Goal: Transaction & Acquisition: Book appointment/travel/reservation

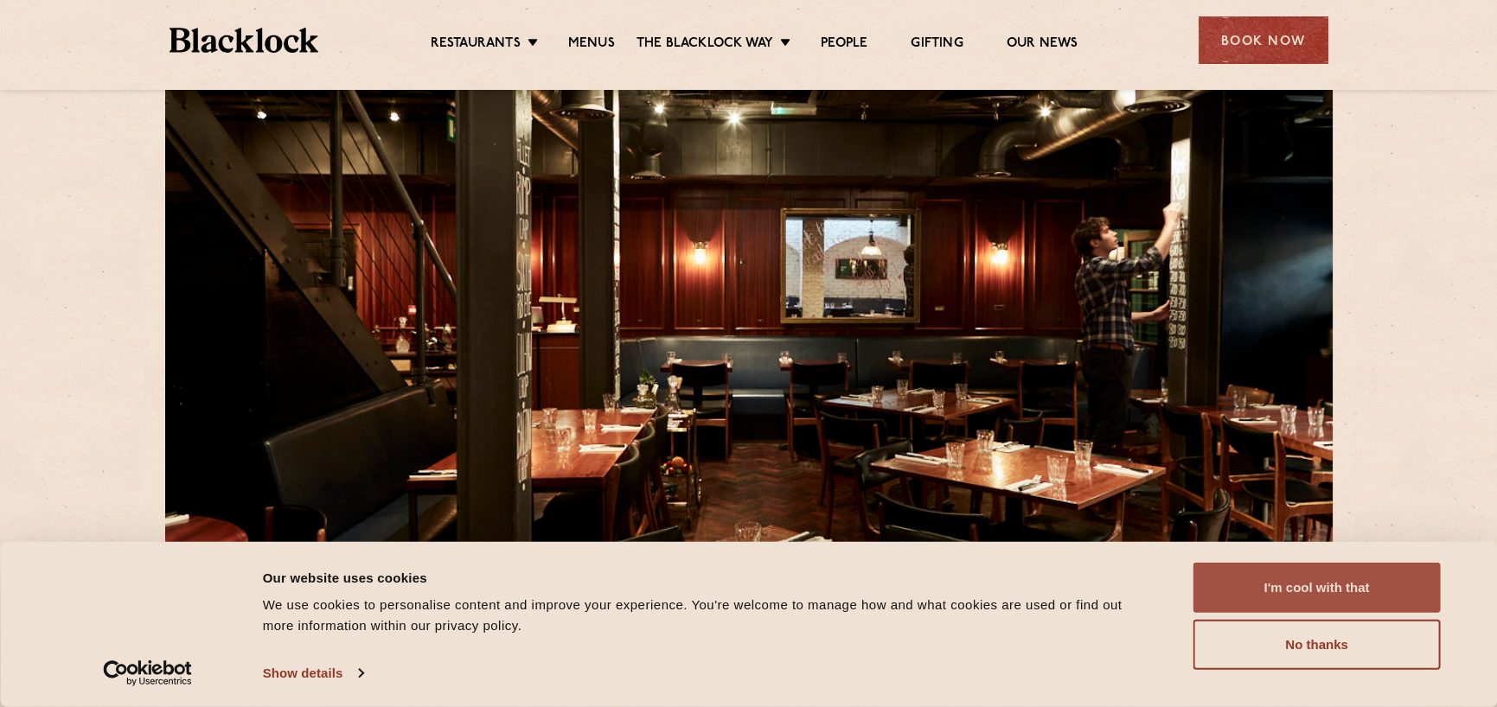
scroll to position [86, 0]
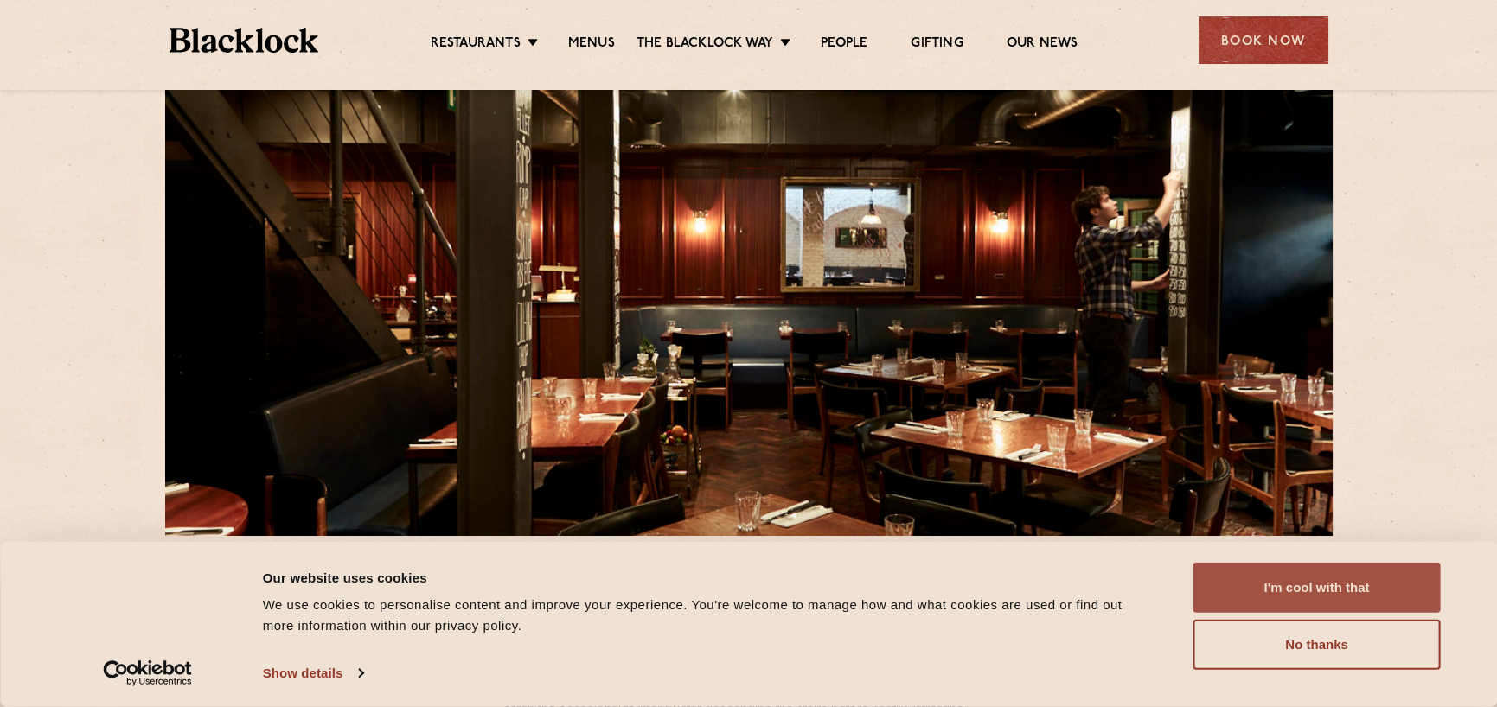
click at [1313, 586] on button "I'm cool with that" at bounding box center [1316, 588] width 247 height 50
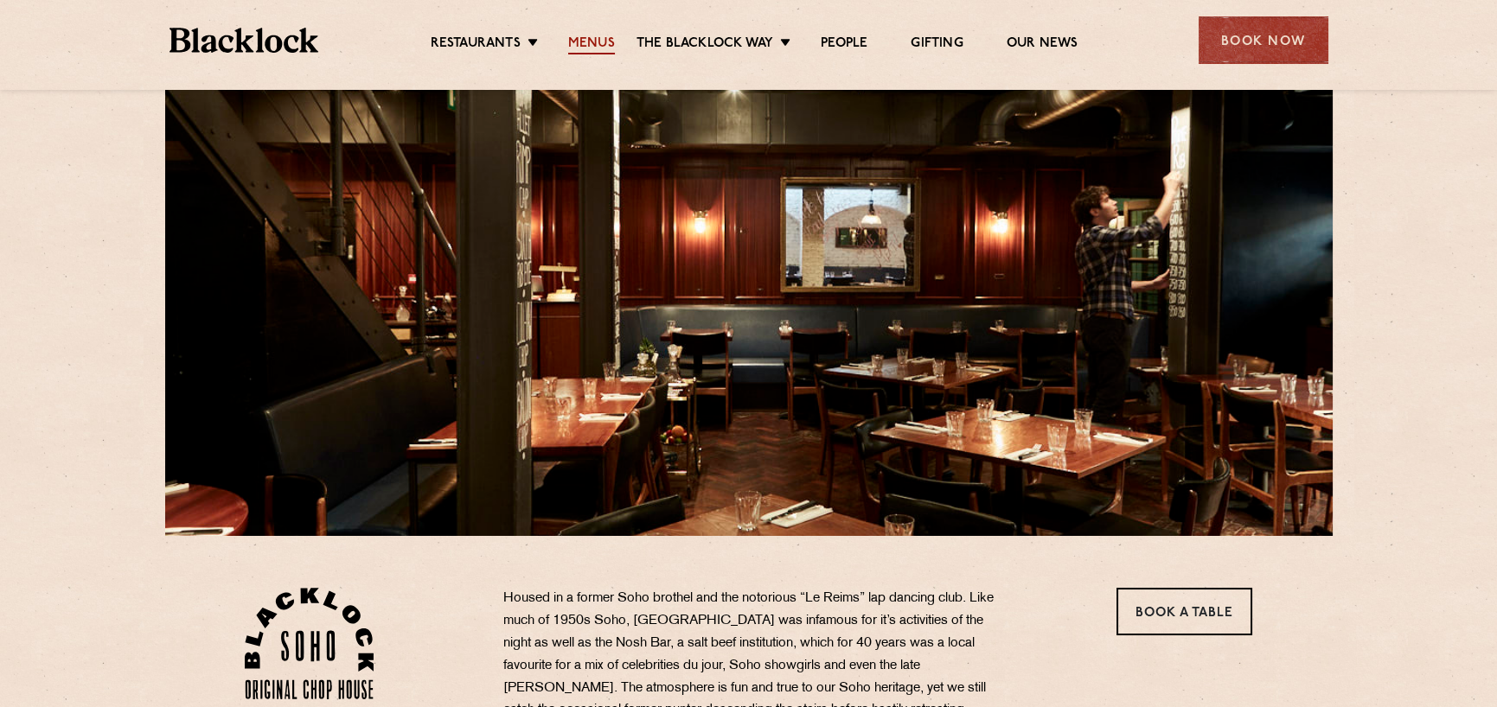
click at [571, 46] on link "Menus" at bounding box center [591, 44] width 47 height 19
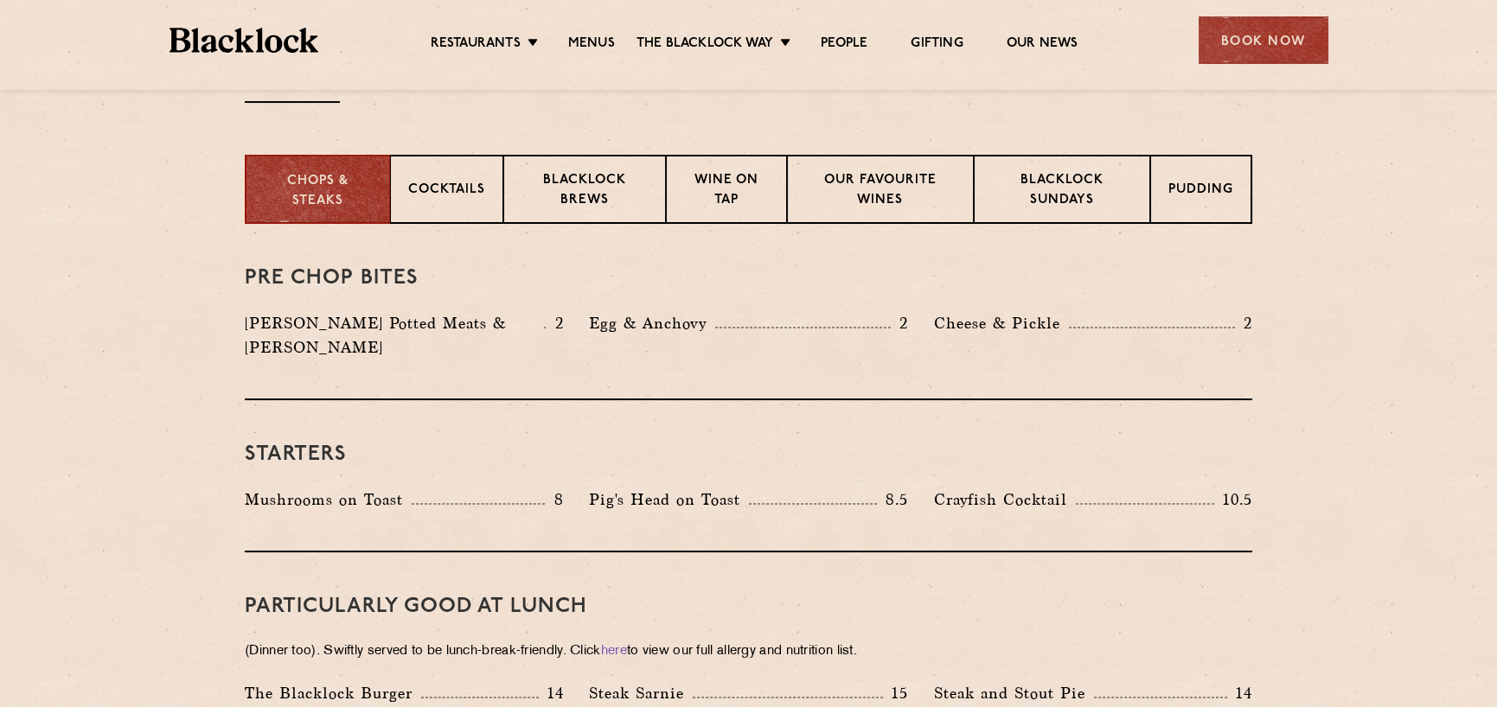
scroll to position [605, 0]
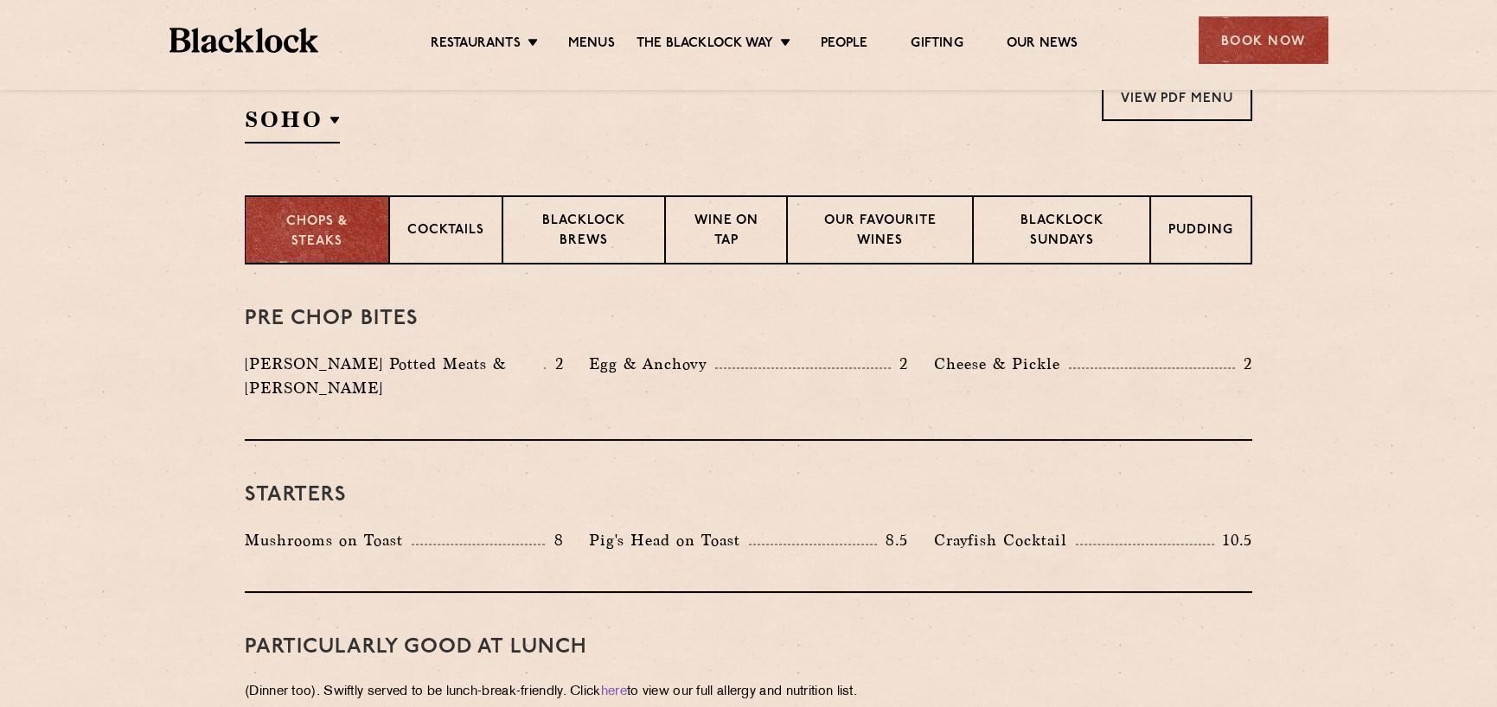
click at [358, 232] on p "Chops & Steaks" at bounding box center [317, 232] width 108 height 39
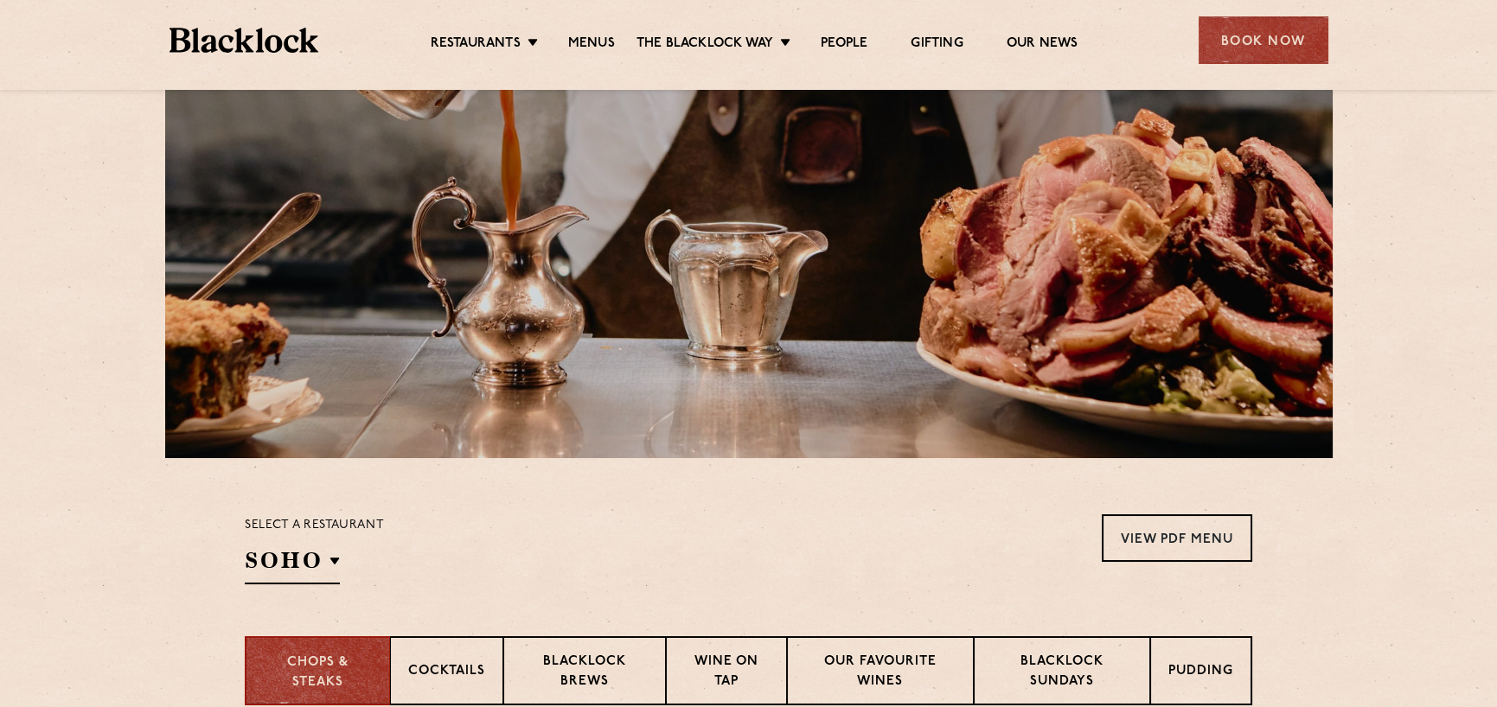
scroll to position [0, 0]
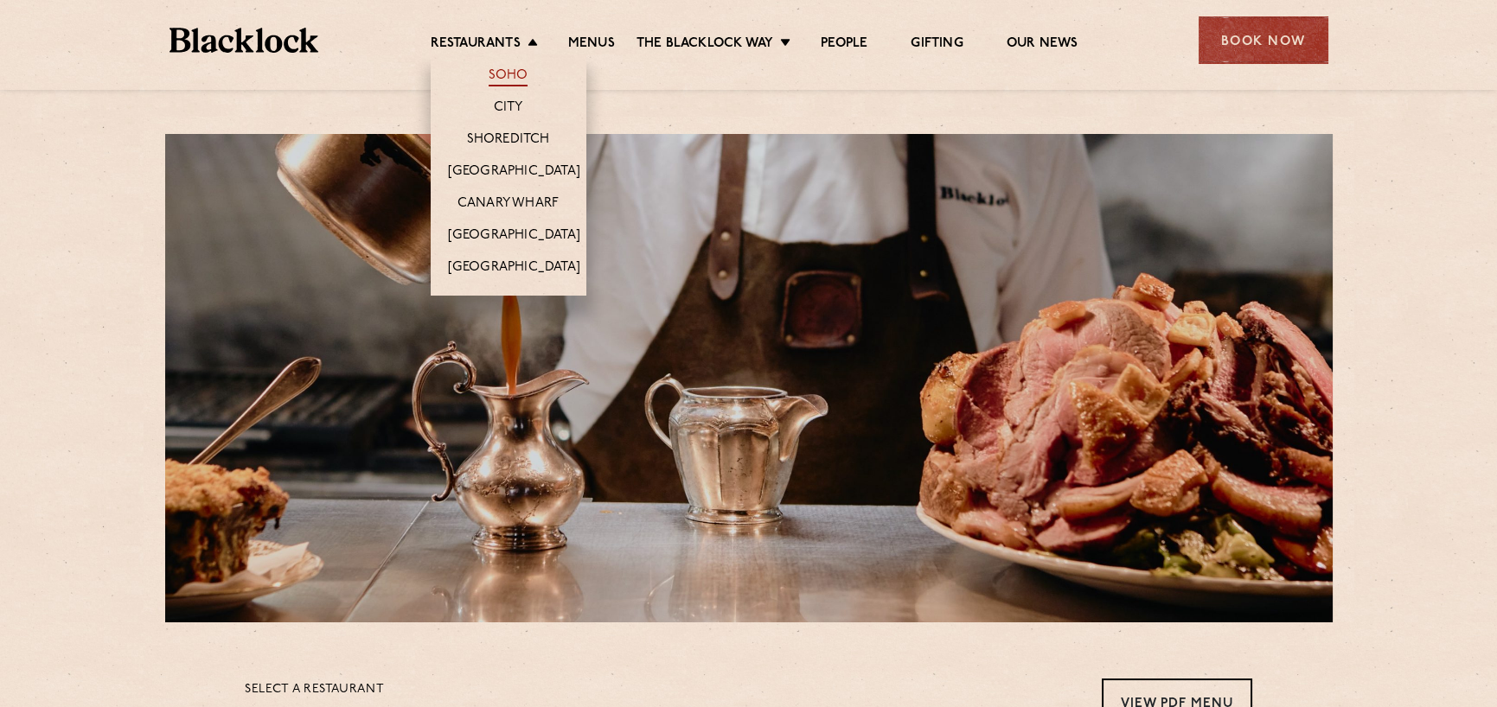
click at [518, 73] on link "Soho" at bounding box center [508, 76] width 40 height 19
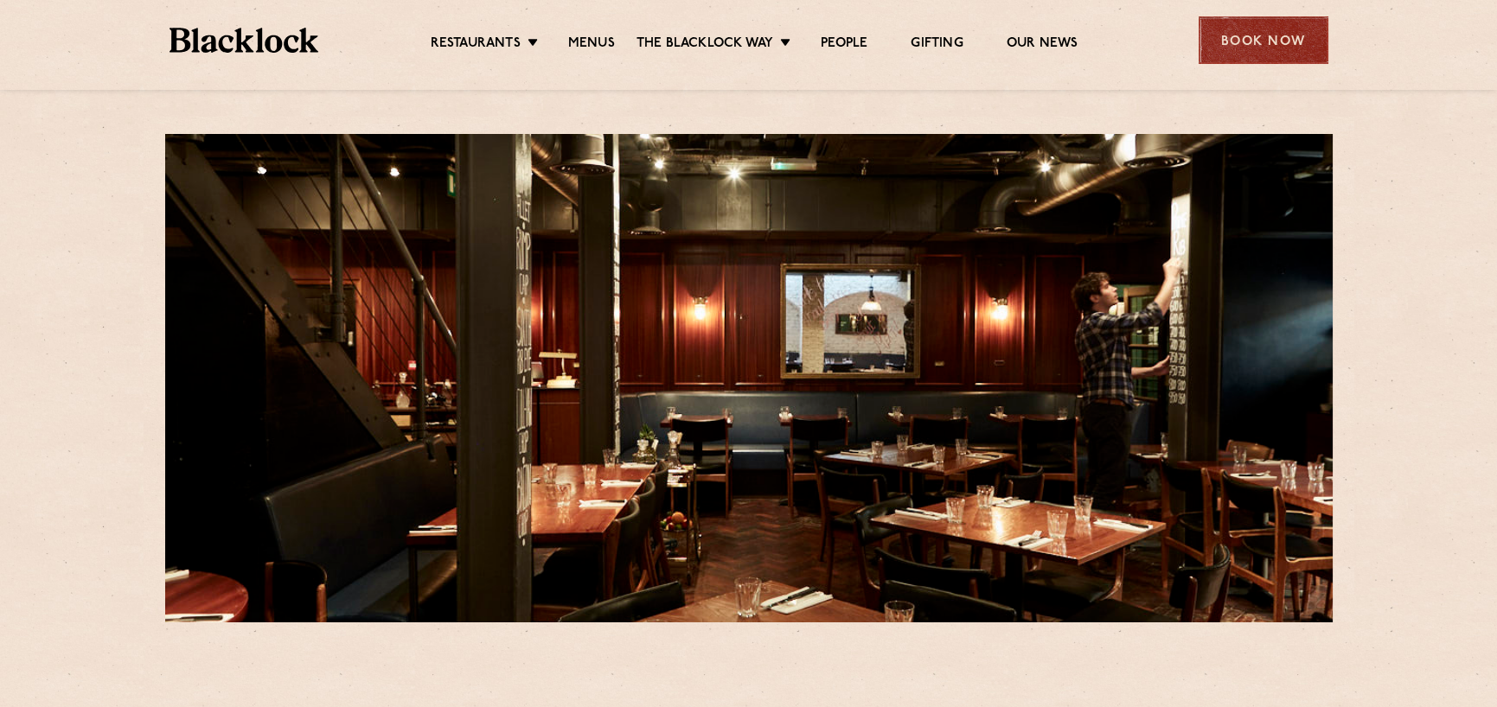
click at [1265, 51] on div "Book Now" at bounding box center [1263, 40] width 130 height 48
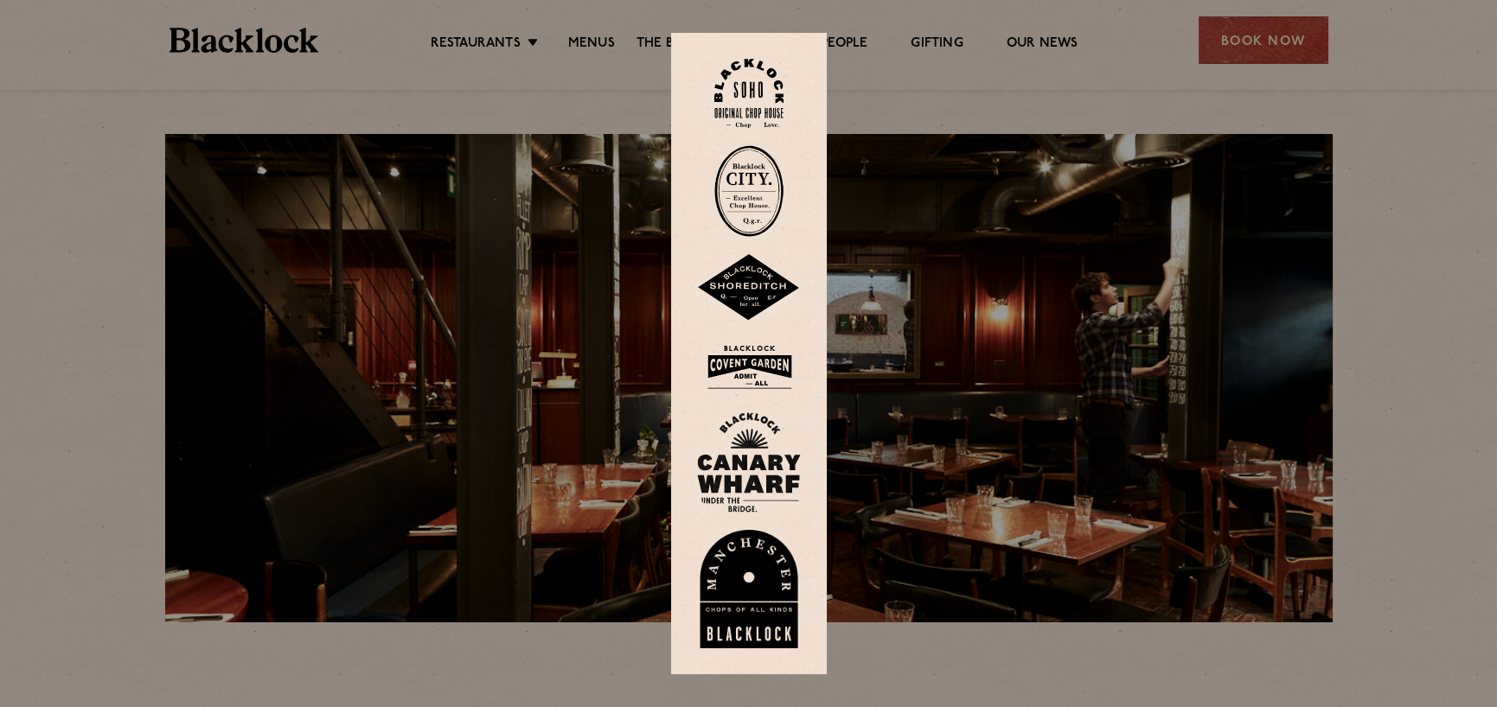
click at [774, 167] on img at bounding box center [748, 191] width 69 height 92
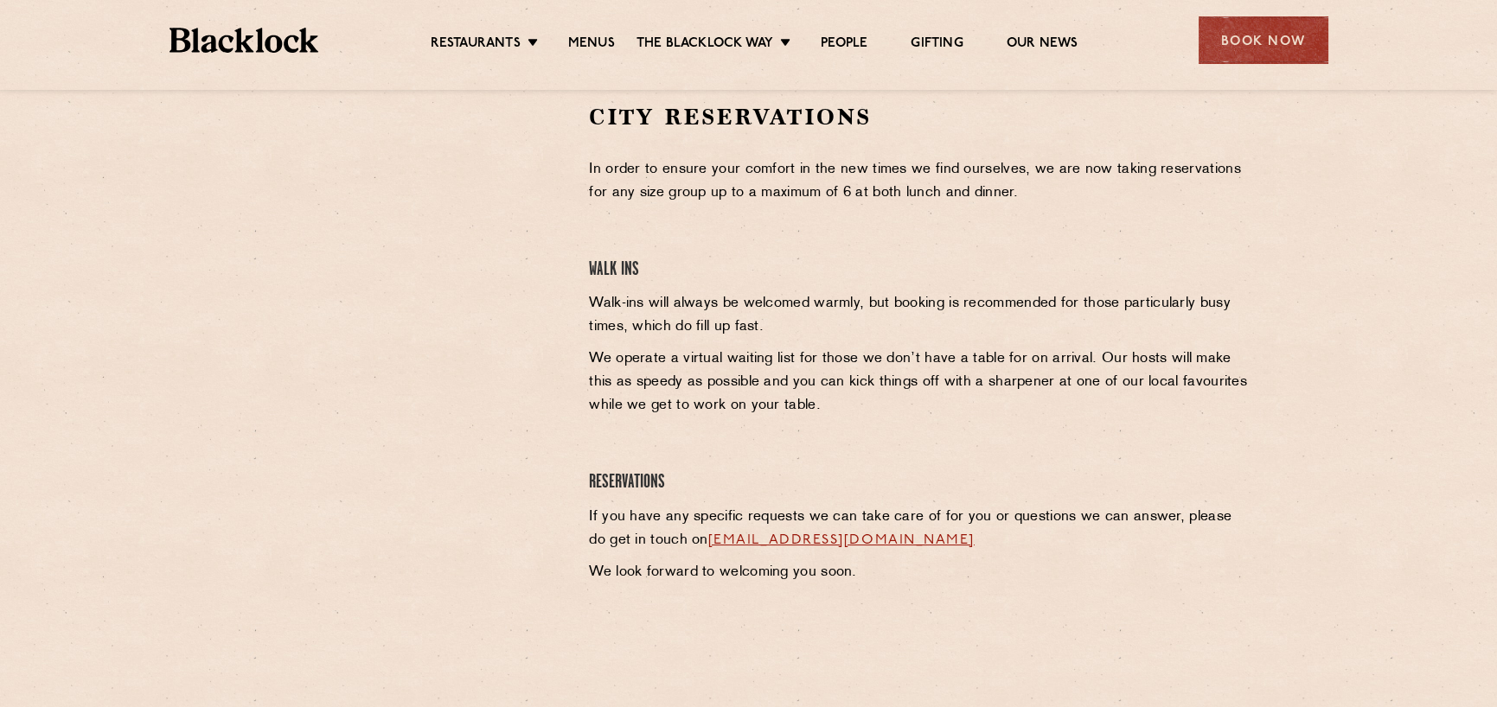
scroll to position [605, 0]
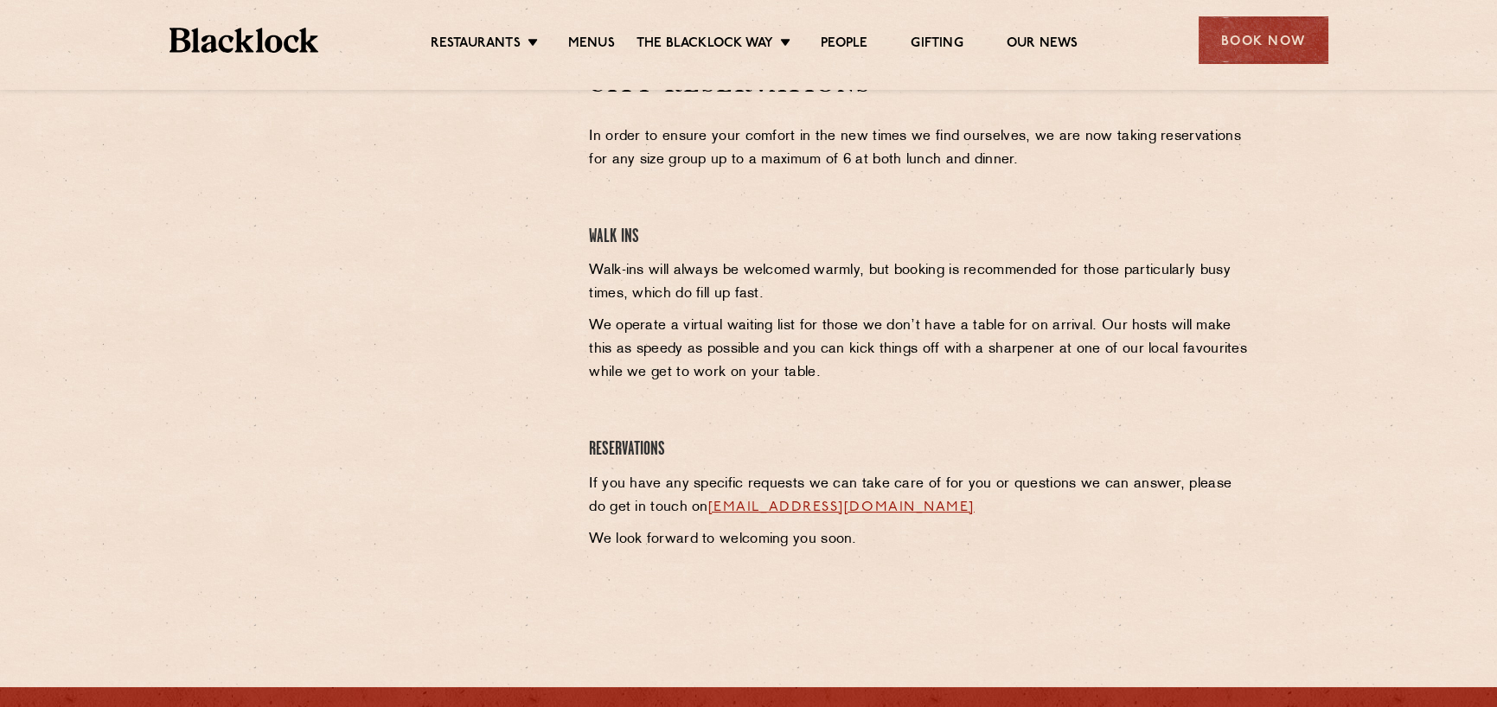
click at [999, 502] on p "If you have any specific requests we can take care of for you or questions we c…" at bounding box center [920, 496] width 663 height 47
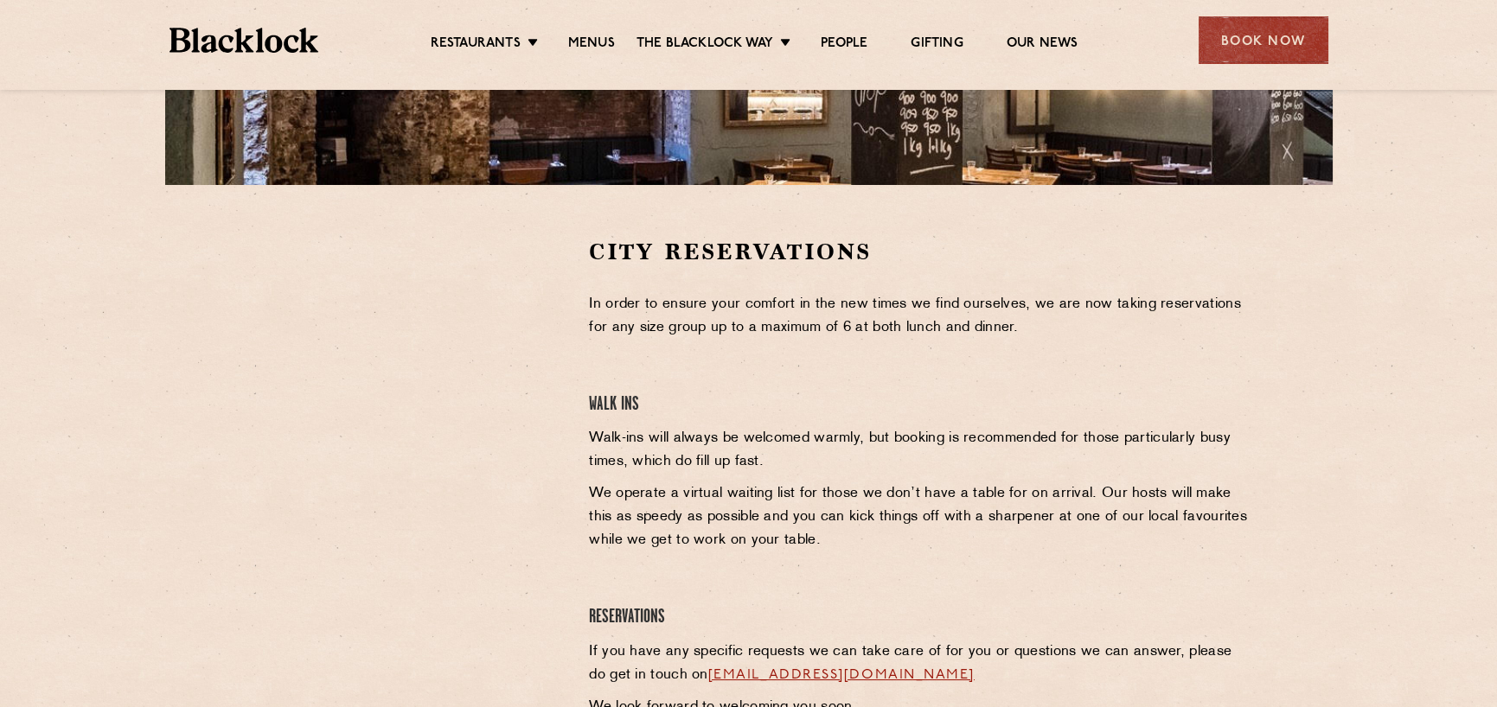
scroll to position [432, 0]
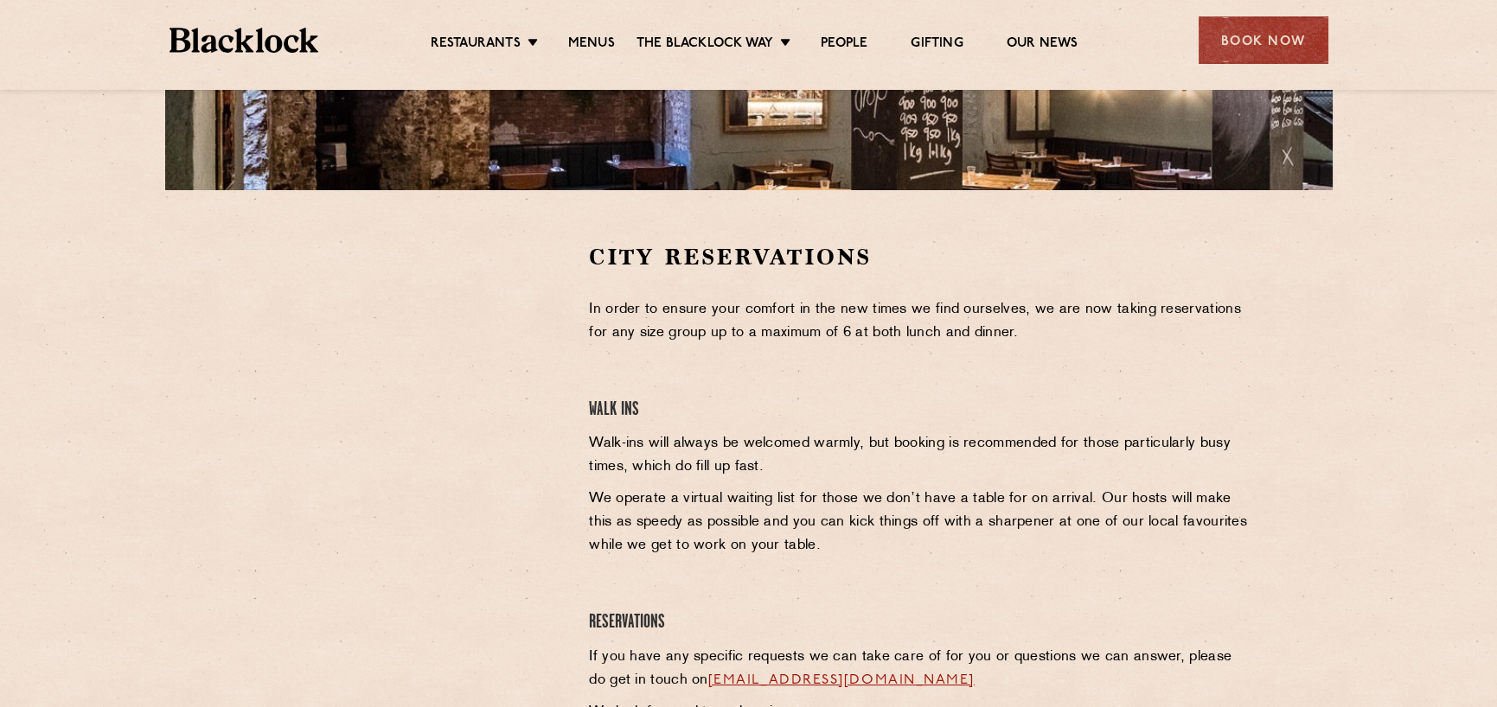
click at [433, 557] on div at bounding box center [404, 503] width 344 height 523
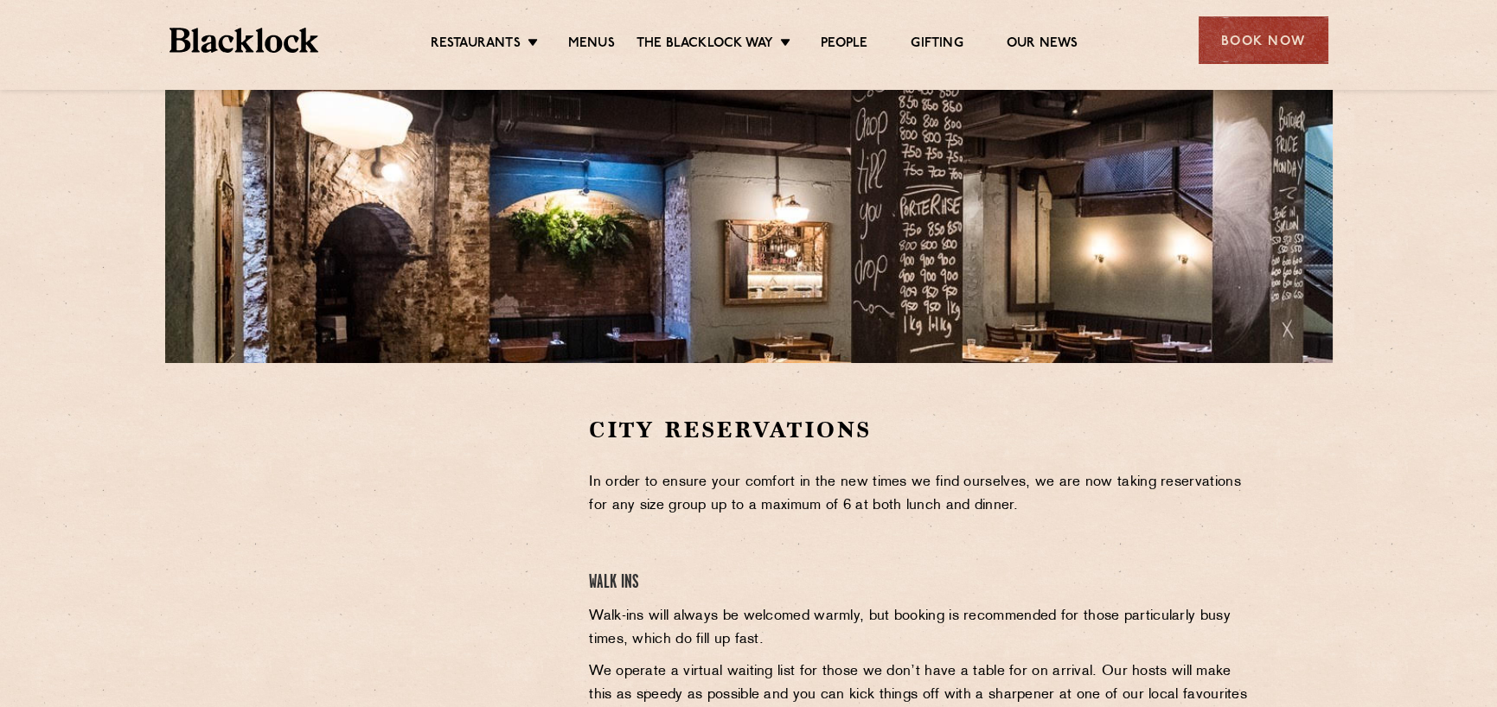
scroll to position [259, 0]
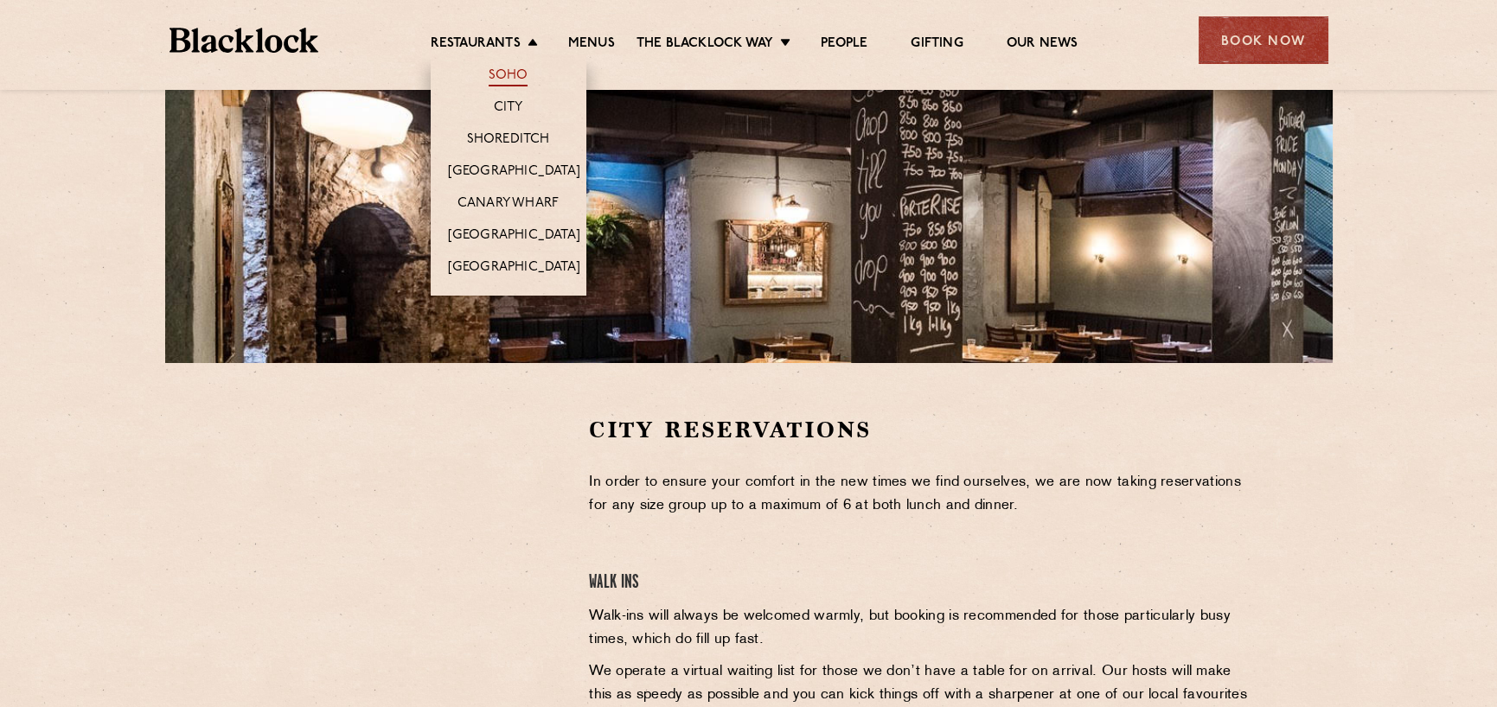
click at [515, 73] on link "Soho" at bounding box center [508, 76] width 40 height 19
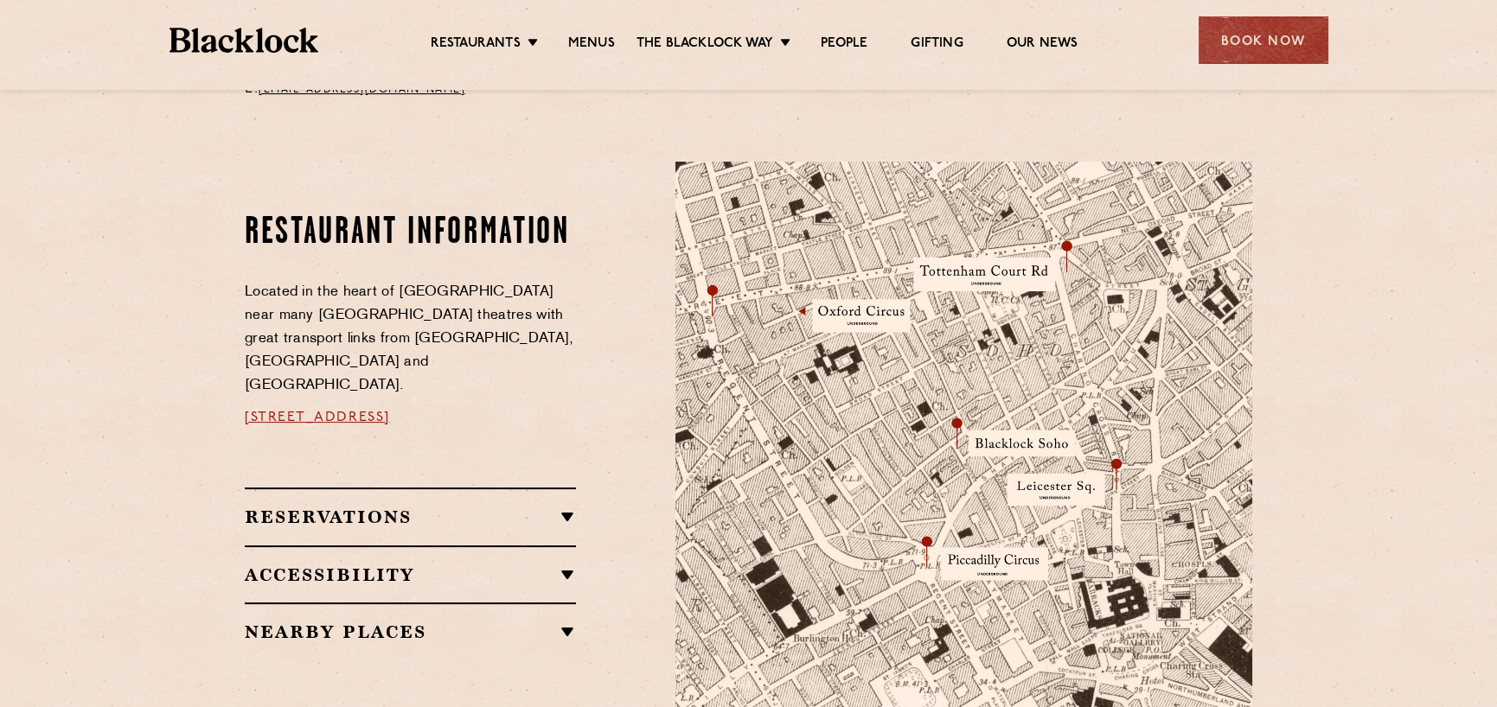
scroll to position [951, 0]
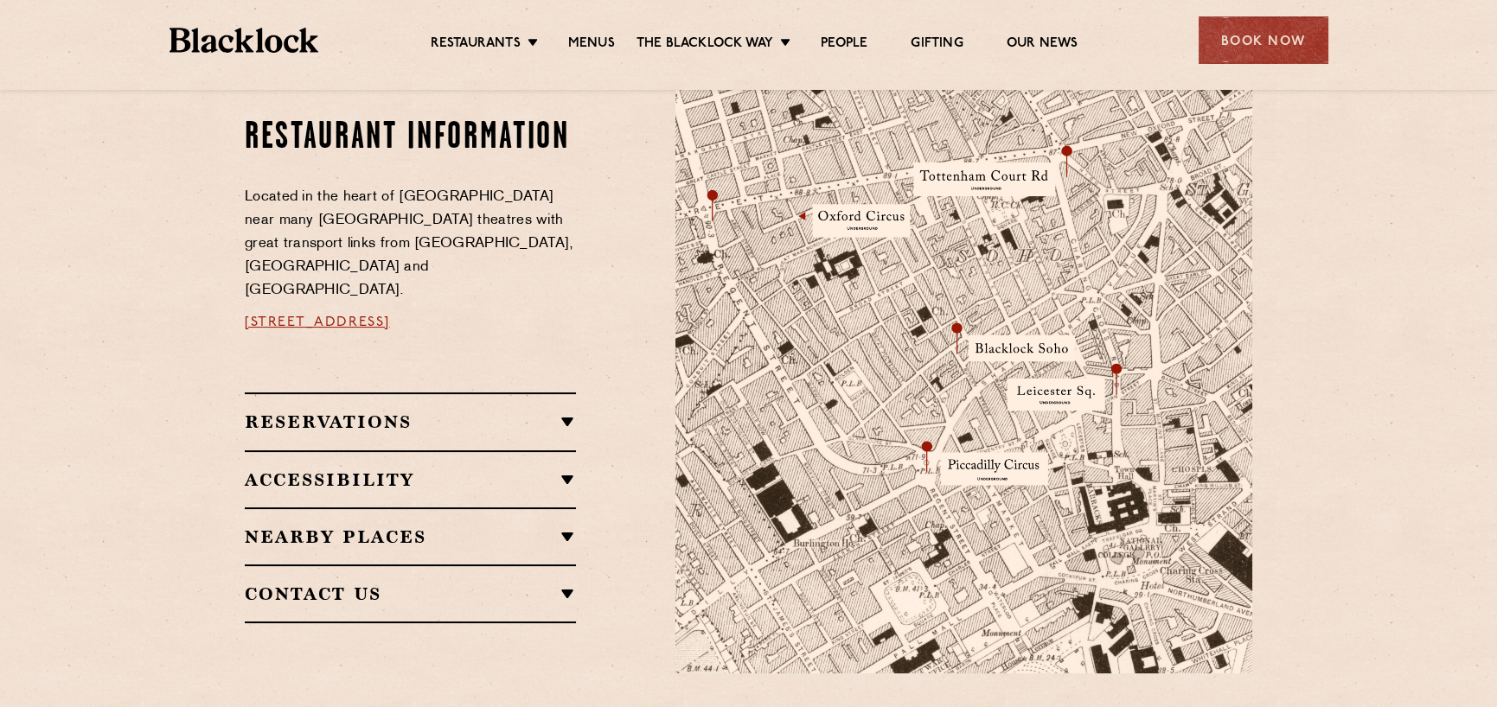
click at [565, 412] on h2 "Reservations" at bounding box center [410, 422] width 331 height 21
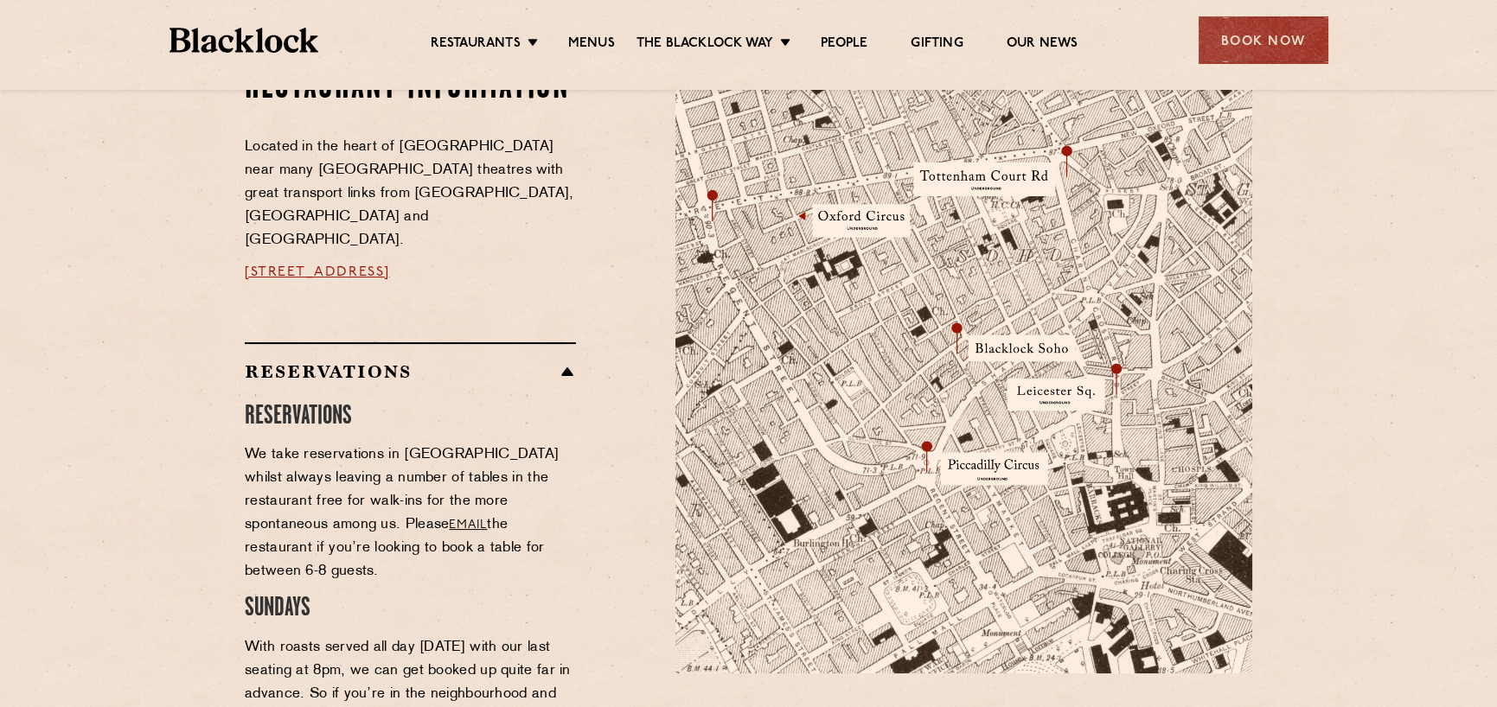
scroll to position [692, 0]
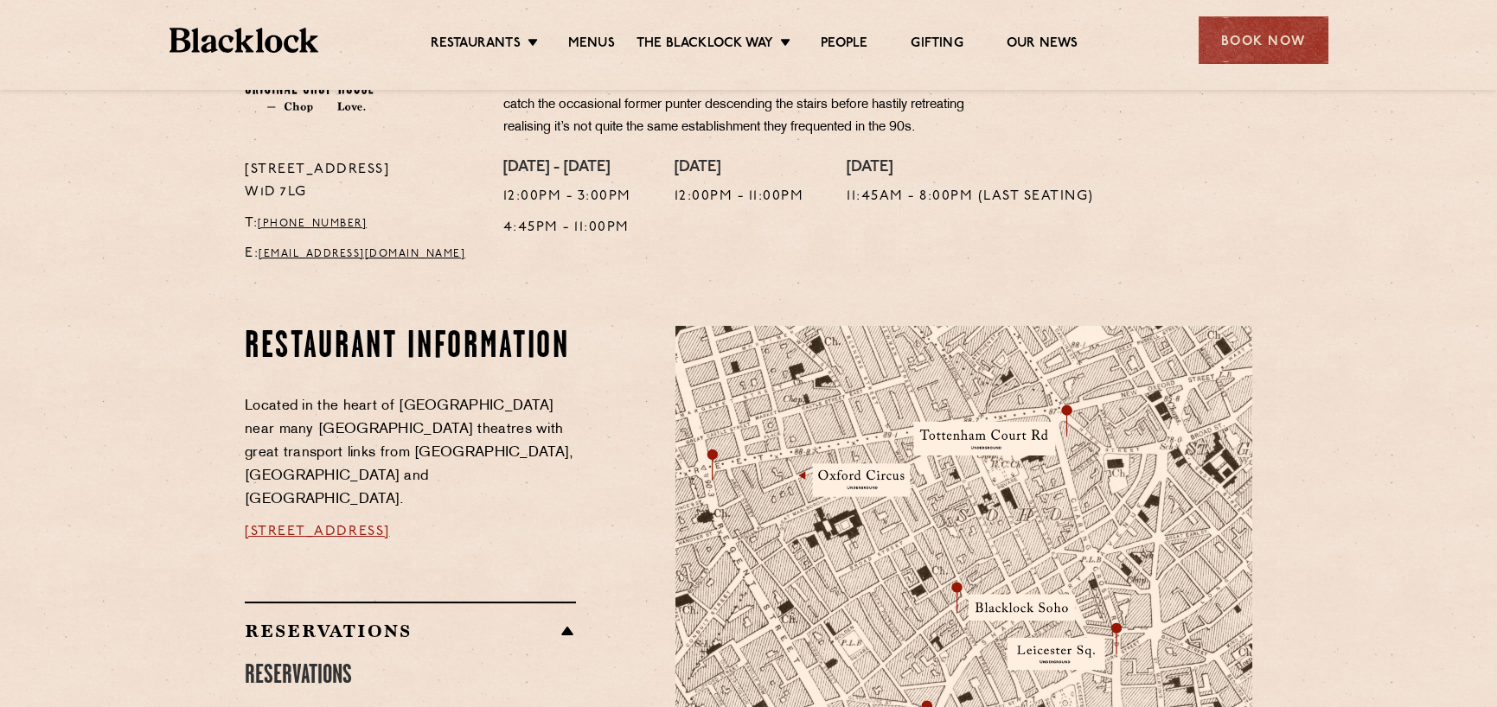
click at [390, 525] on link "24 Great Windmill Street, Soho, W1D 7LG" at bounding box center [317, 532] width 145 height 14
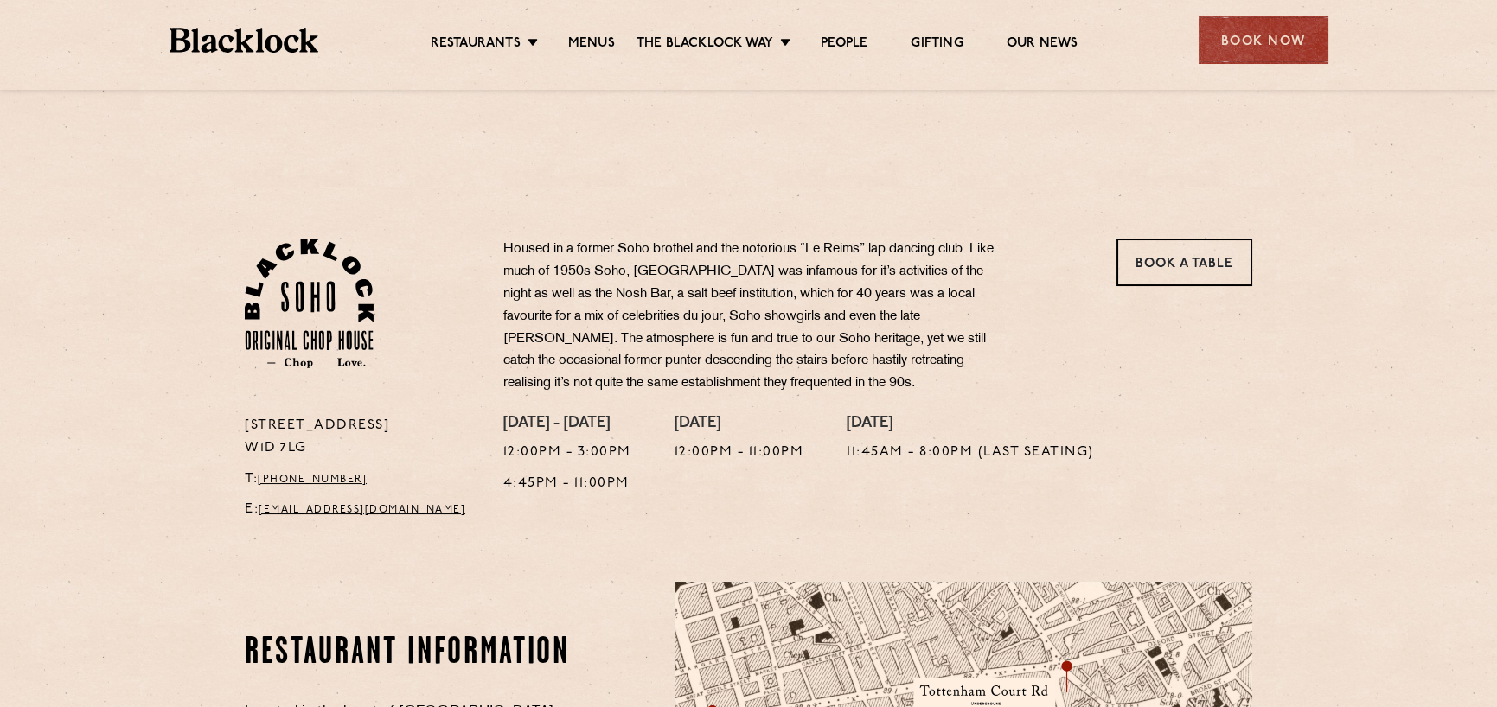
scroll to position [432, 0]
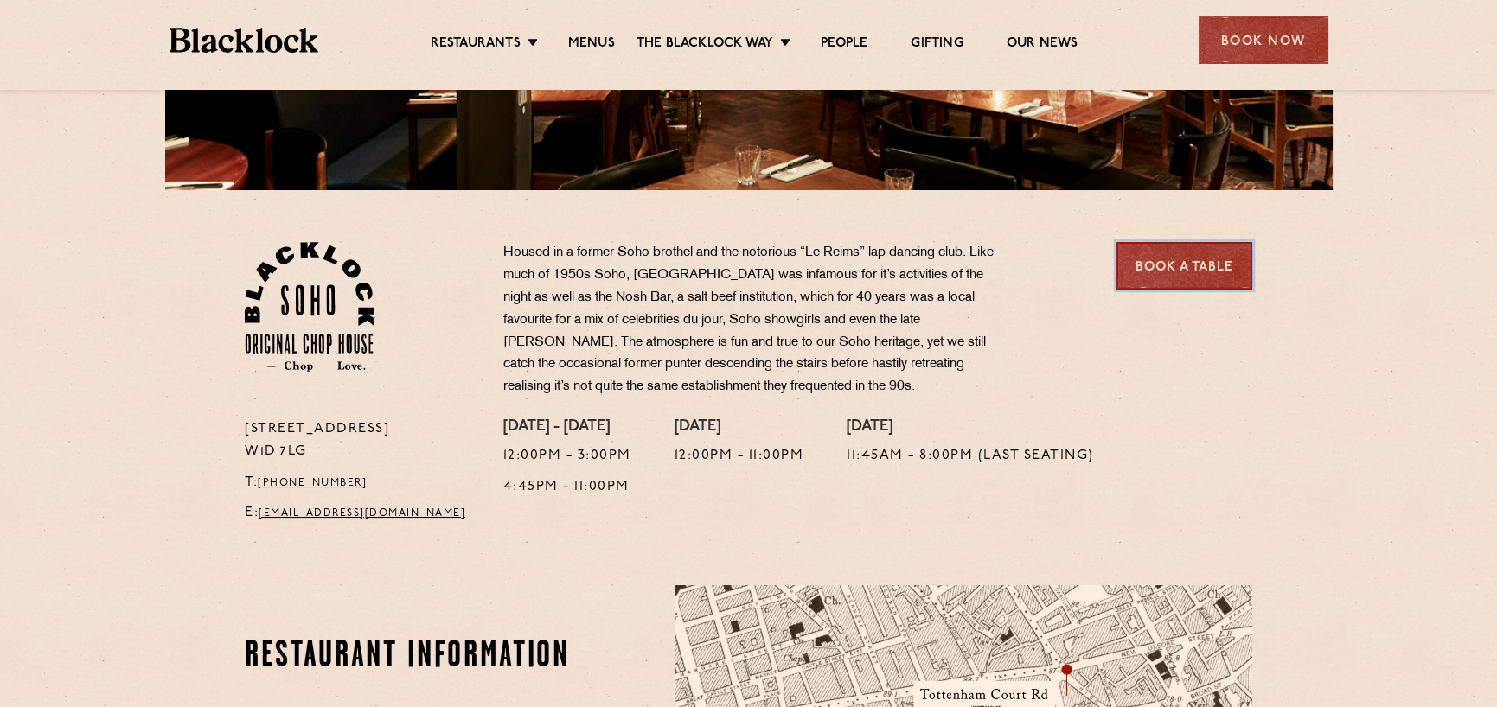
click at [1183, 274] on link "Book a Table" at bounding box center [1184, 266] width 136 height 48
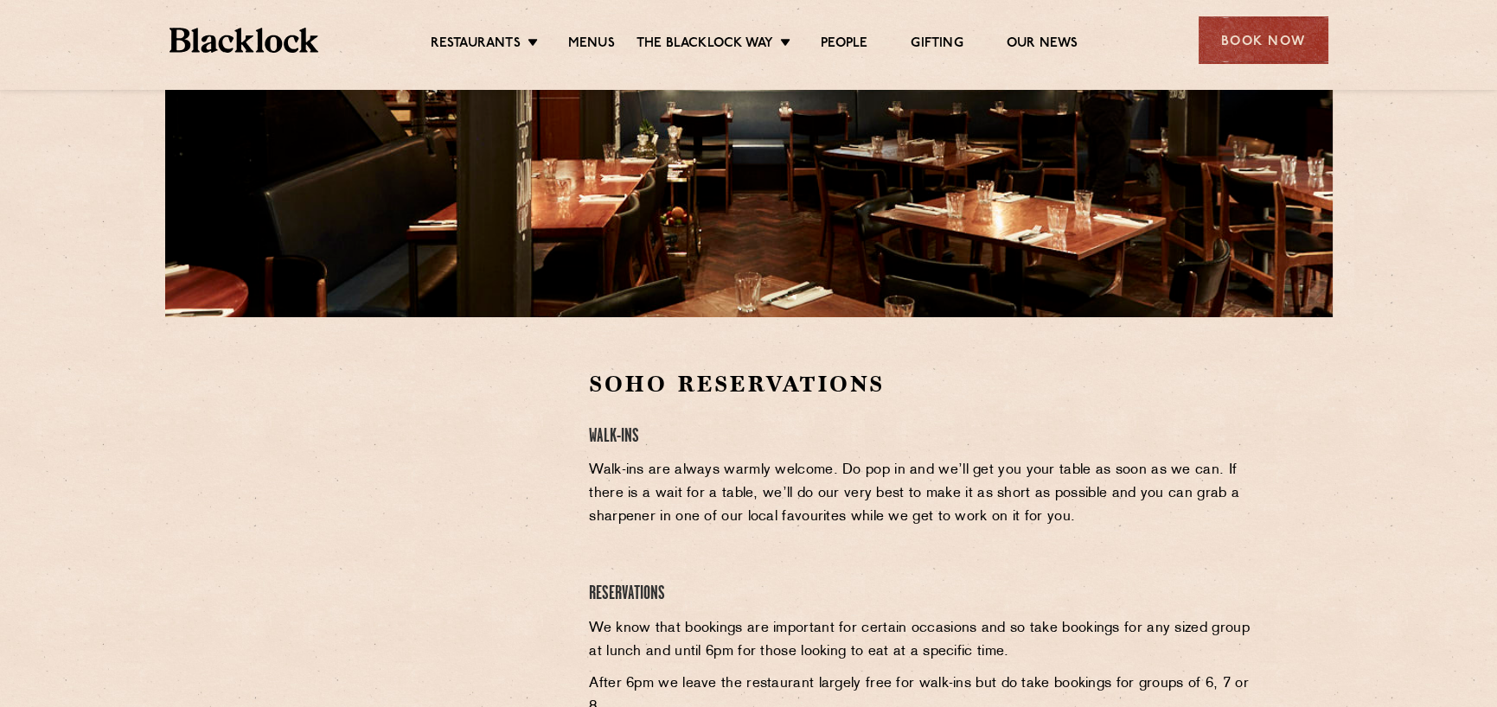
scroll to position [346, 0]
